Goal: Task Accomplishment & Management: Use online tool/utility

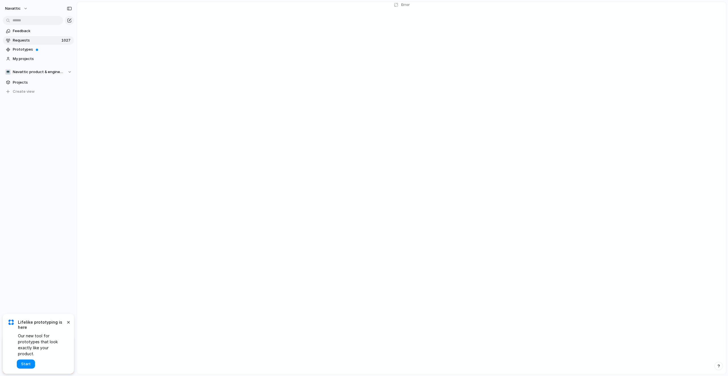
click at [546, 96] on main "Error" at bounding box center [401, 188] width 649 height 372
